Goal: Check status: Check status

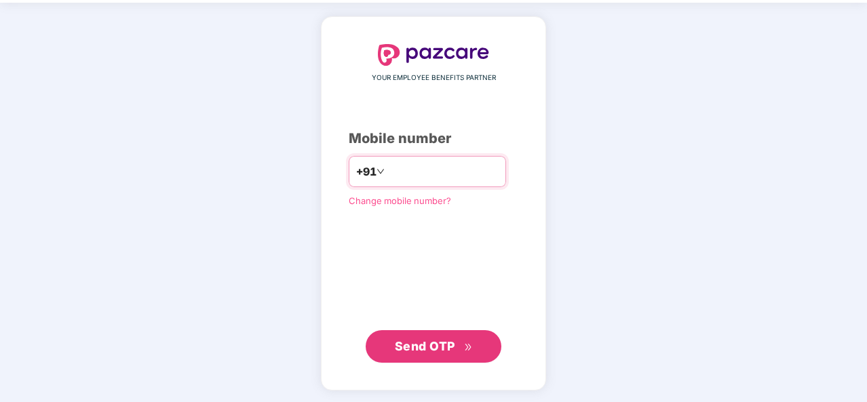
type input "**********"
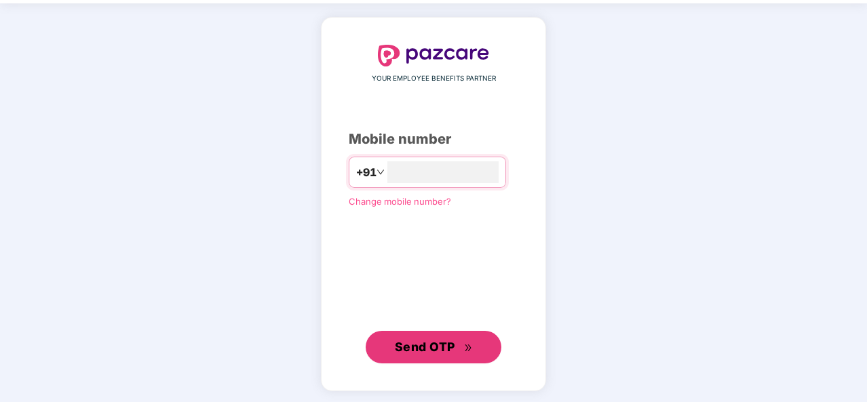
click at [434, 343] on span "Send OTP" at bounding box center [425, 347] width 60 height 14
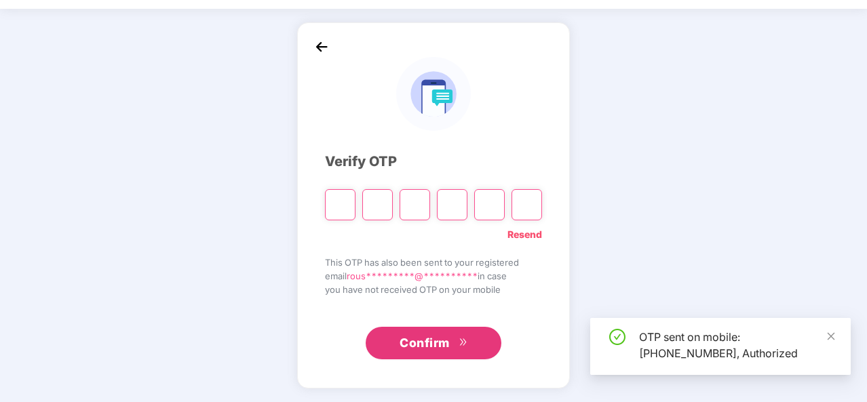
scroll to position [39, 0]
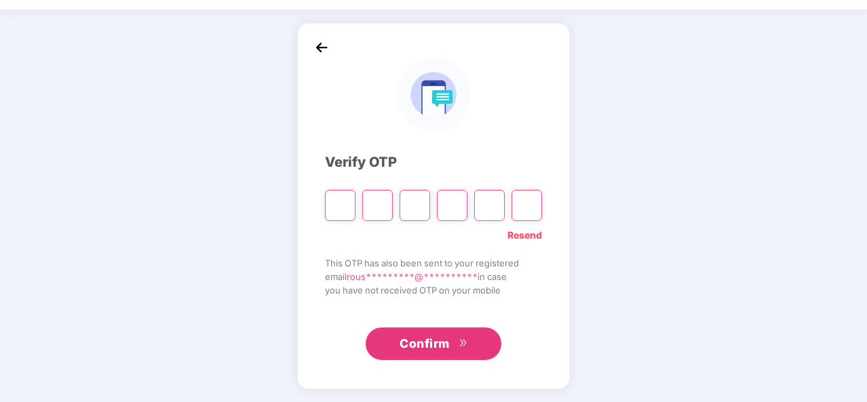
type input "*"
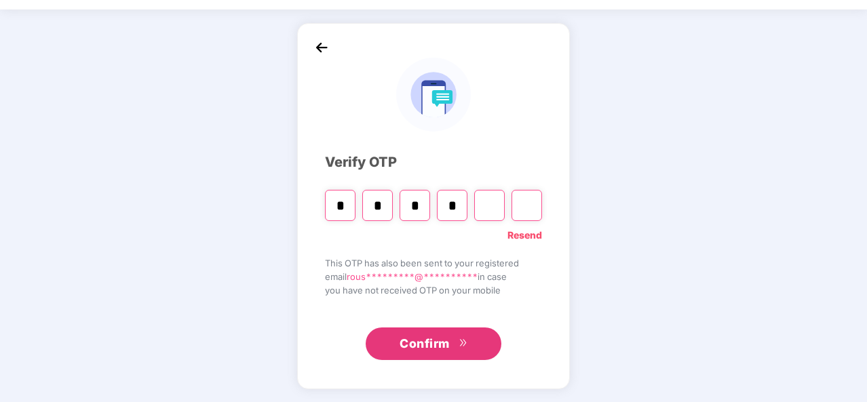
type input "*"
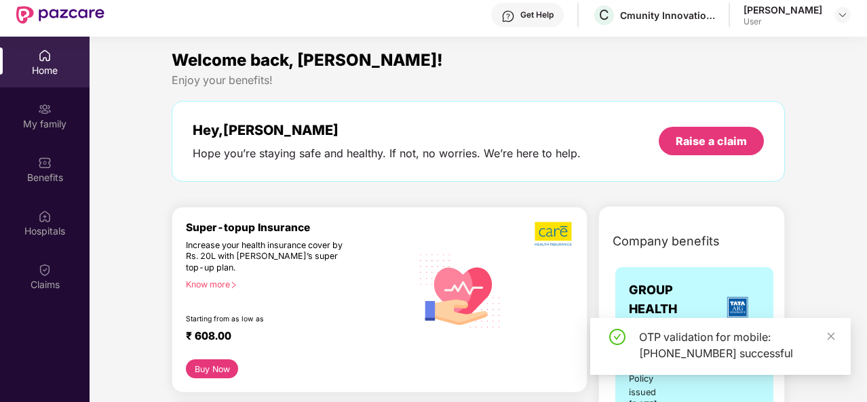
click at [50, 278] on div "Claims" at bounding box center [45, 285] width 90 height 14
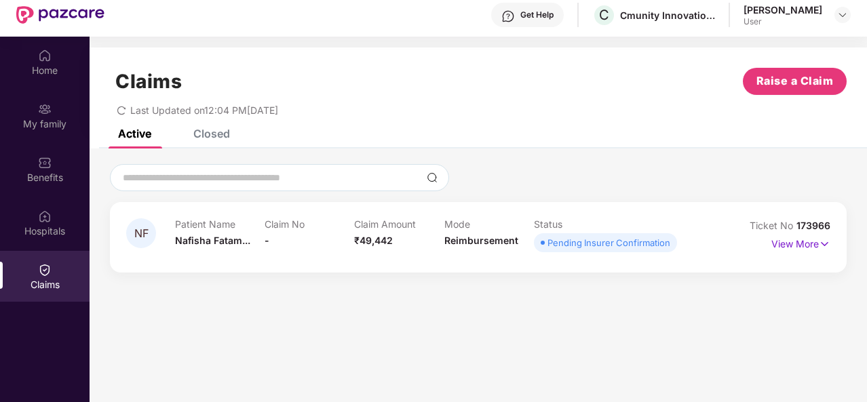
click at [808, 246] on p "View More" at bounding box center [801, 242] width 59 height 18
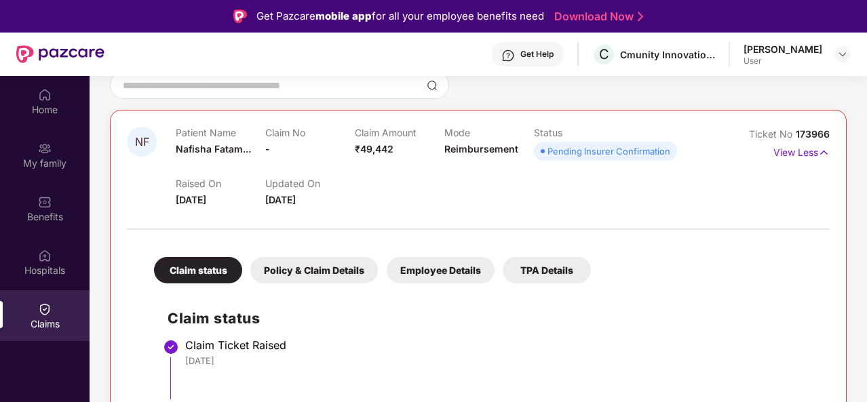
scroll to position [132, 0]
drag, startPoint x: 797, startPoint y: 132, endPoint x: 829, endPoint y: 134, distance: 32.7
click at [829, 134] on div "NF Patient Name Nafisha Fatam... Claim No - Claim Amount ₹49,442 Mode Reimburse…" at bounding box center [478, 345] width 737 height 470
copy span "173966"
